Goal: Navigation & Orientation: Understand site structure

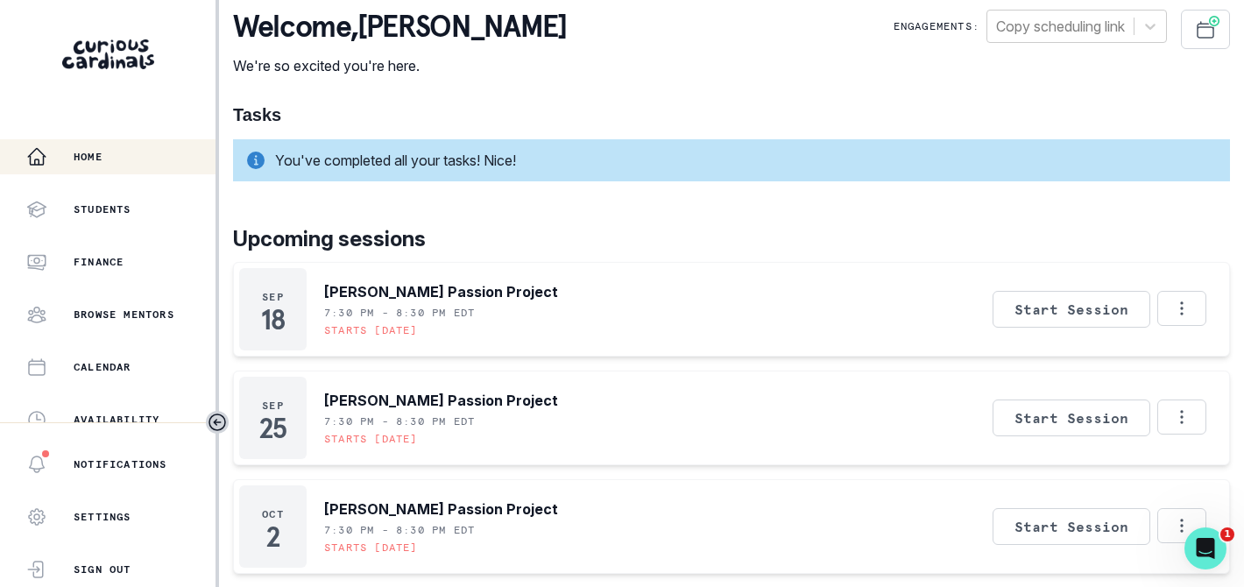
scroll to position [22, 0]
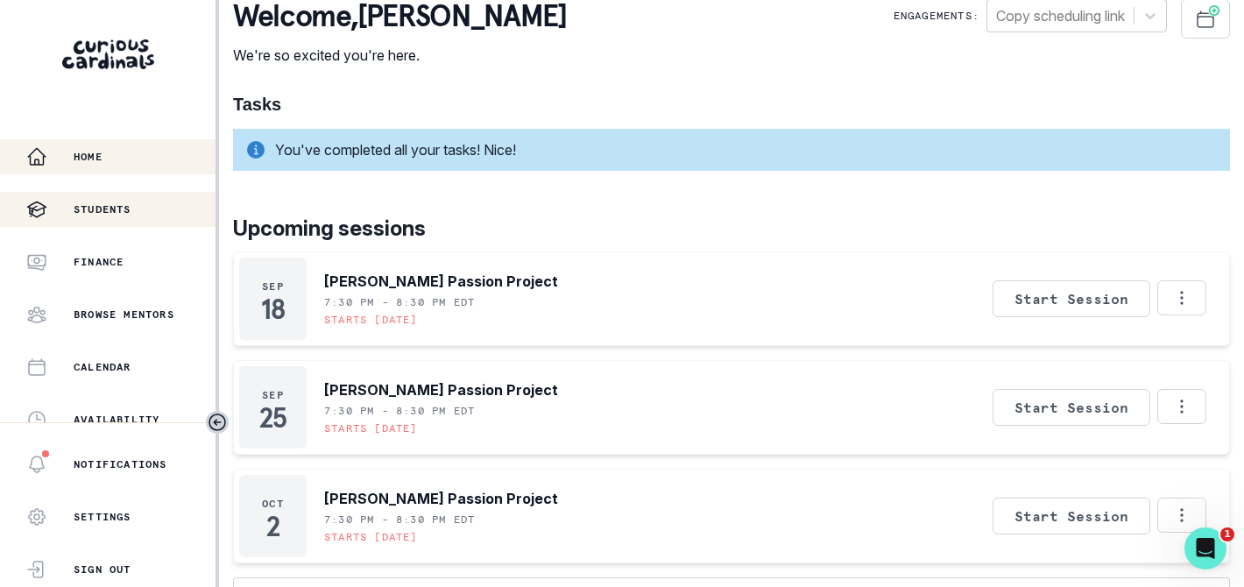
click at [126, 221] on button "Students" at bounding box center [107, 209] width 215 height 35
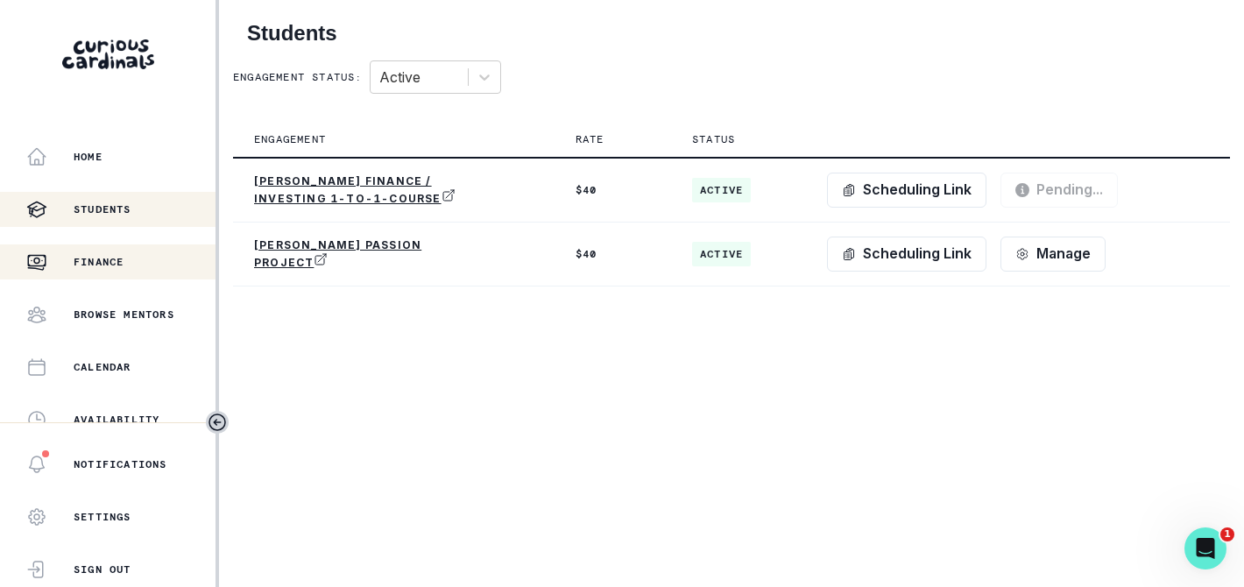
click at [121, 271] on div "Finance" at bounding box center [120, 261] width 189 height 21
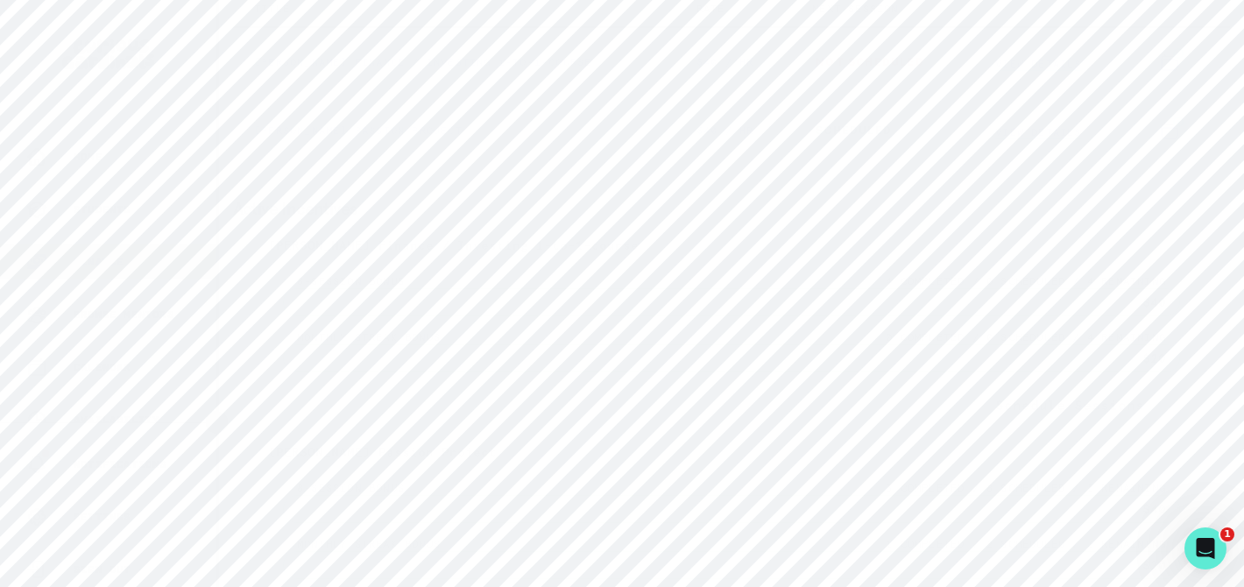
scroll to position [358, 0]
click at [168, 153] on div "Home" at bounding box center [120, 156] width 189 height 21
click at [158, 263] on div "Calendar" at bounding box center [120, 261] width 189 height 21
click at [159, 301] on button "Browse Mentors" at bounding box center [107, 314] width 215 height 35
